Goal: Information Seeking & Learning: Learn about a topic

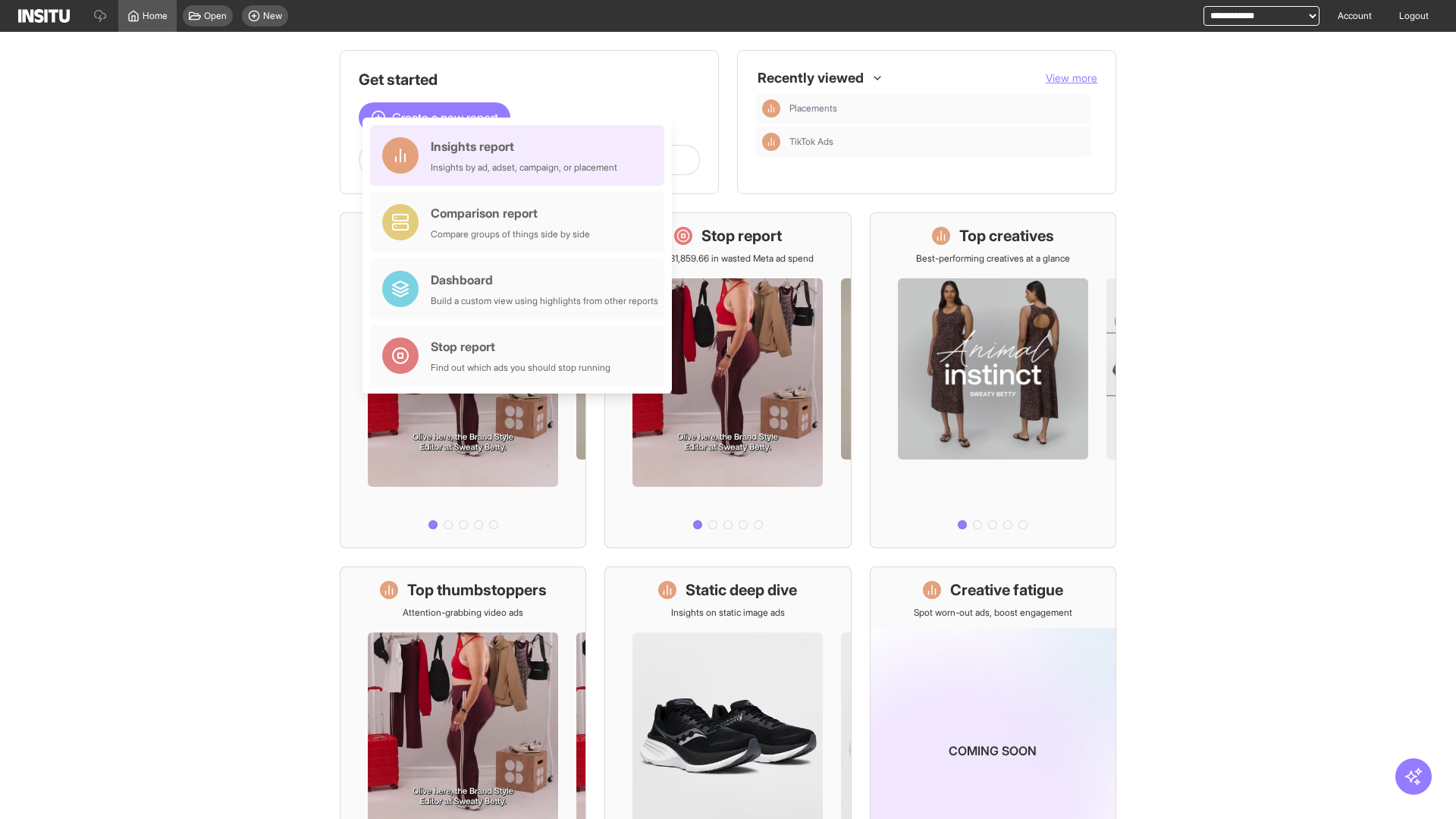
click at [521, 156] on div "Insights report Insights by ad, adset, campaign, or placement" at bounding box center [524, 156] width 186 height 36
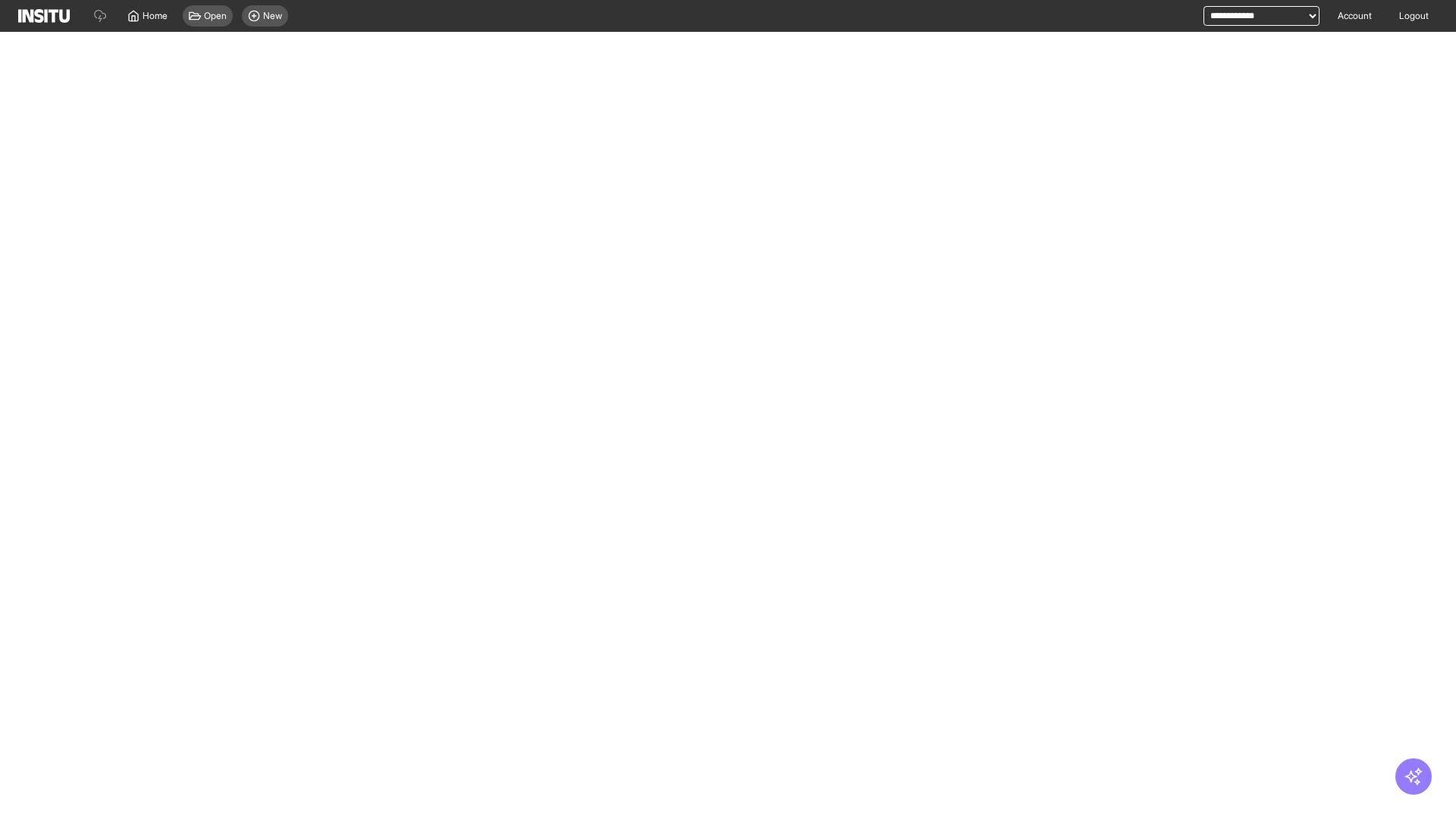
select select "**"
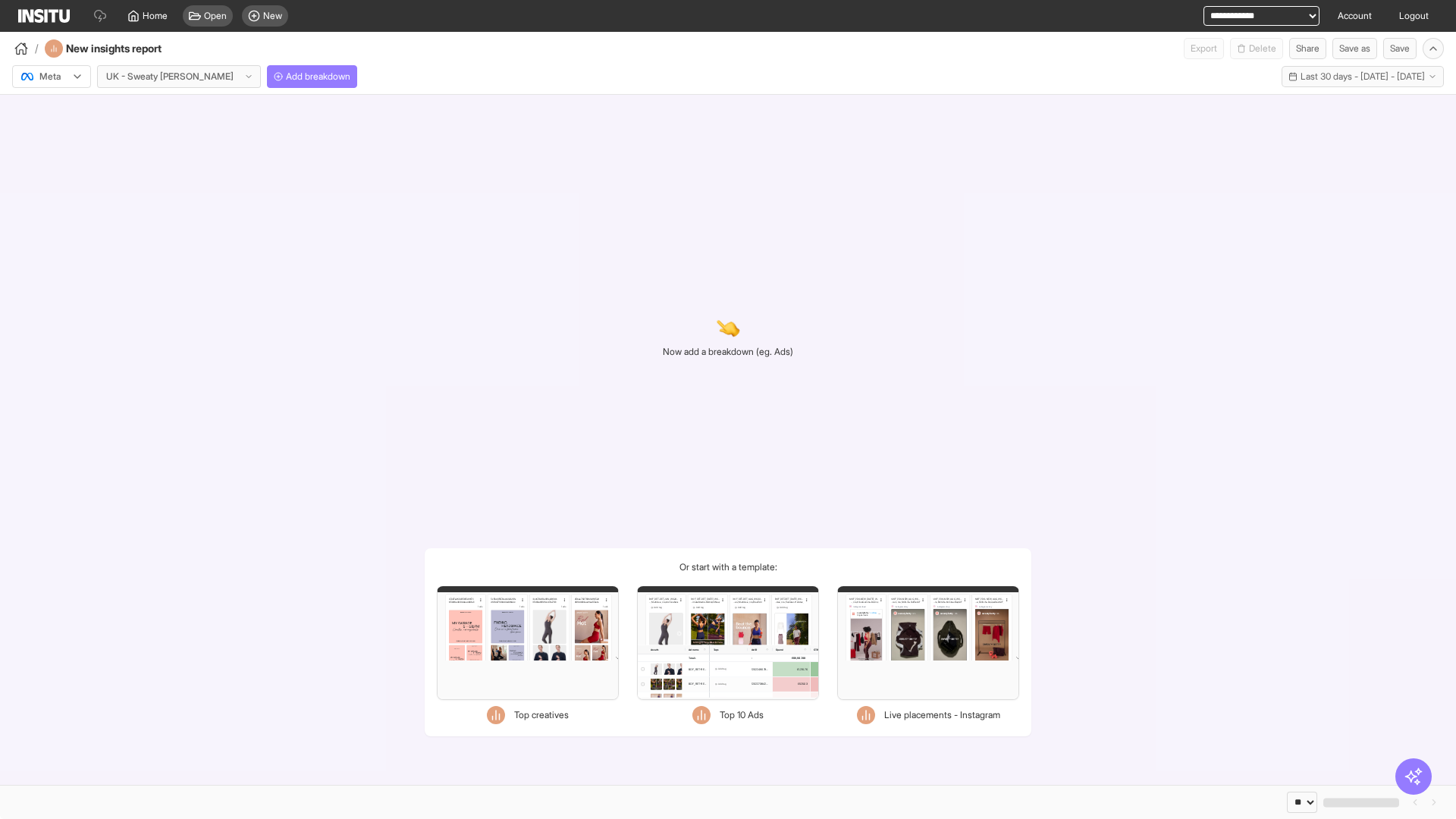
click at [51, 76] on div at bounding box center [41, 76] width 42 height 15
click at [51, 109] on span "Meta" at bounding box center [51, 109] width 21 height 13
click at [286, 76] on span "Add breakdown" at bounding box center [318, 76] width 65 height 12
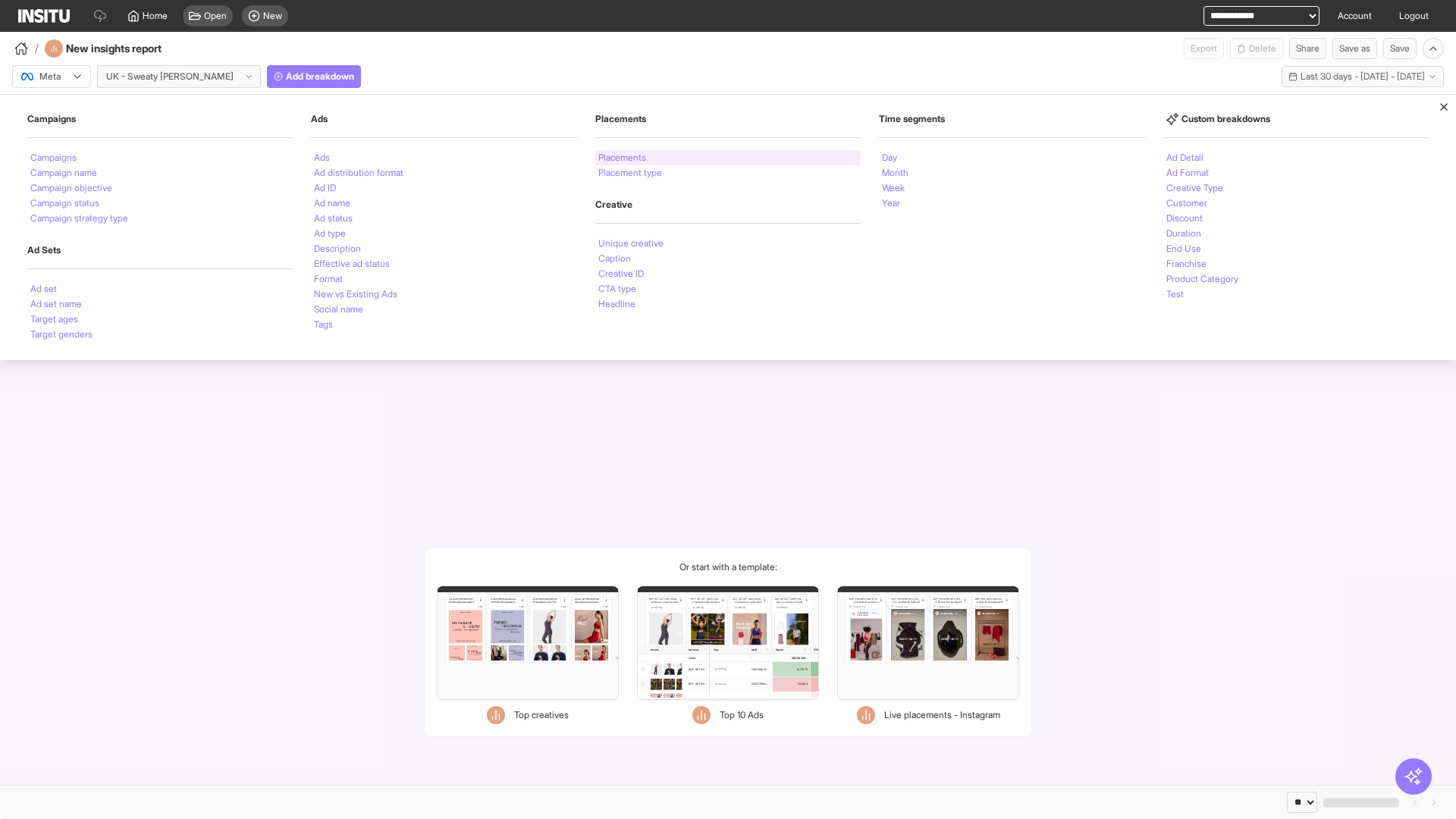
click at [622, 158] on li "Placements" at bounding box center [622, 158] width 48 height 9
